Goal: Task Accomplishment & Management: Manage account settings

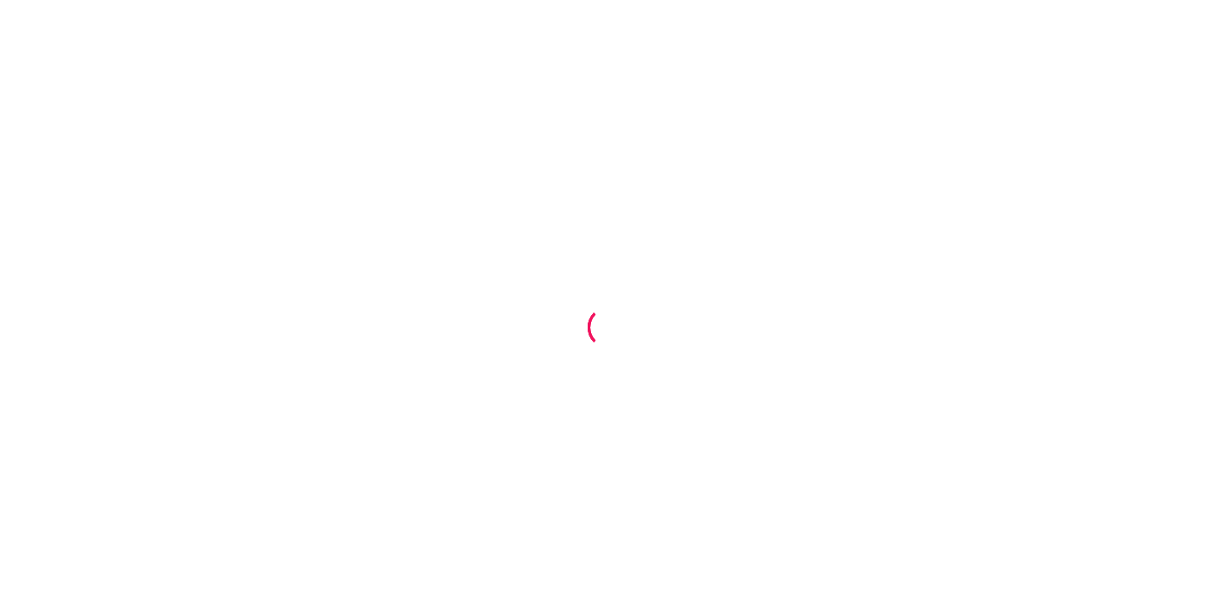
click at [517, 104] on div at bounding box center [615, 304] width 1230 height 608
click at [667, 97] on div at bounding box center [615, 304] width 1230 height 608
click at [517, 203] on div at bounding box center [615, 304] width 1230 height 608
